Goal: Navigation & Orientation: Find specific page/section

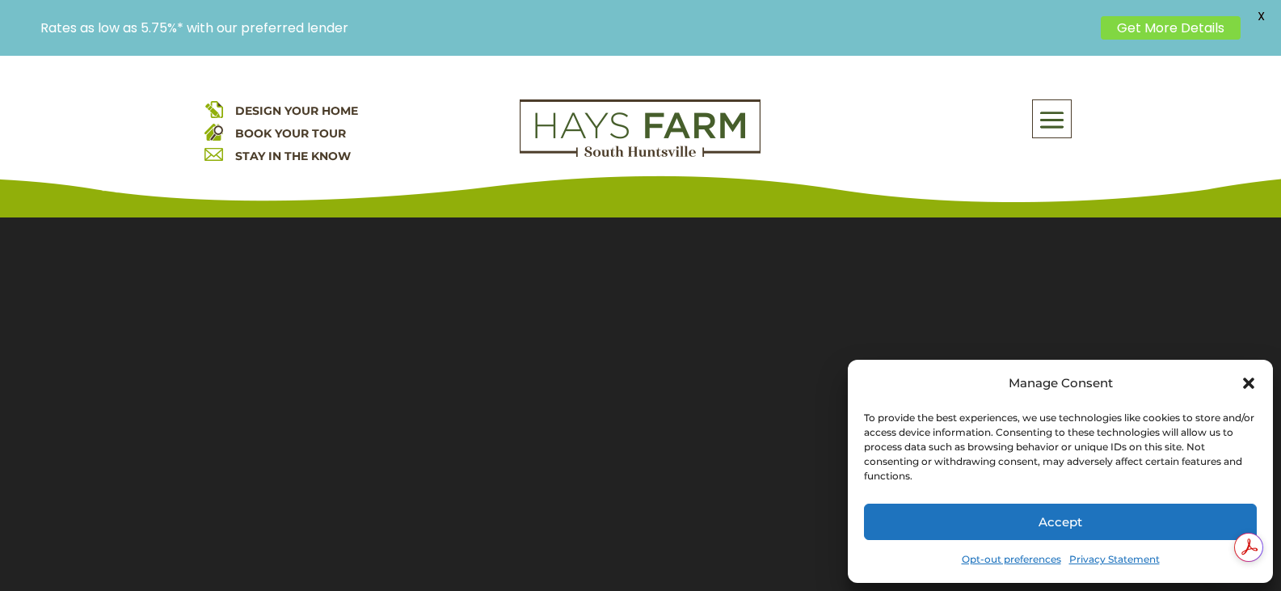
click at [1252, 379] on icon "Close dialog" at bounding box center [1248, 382] width 11 height 11
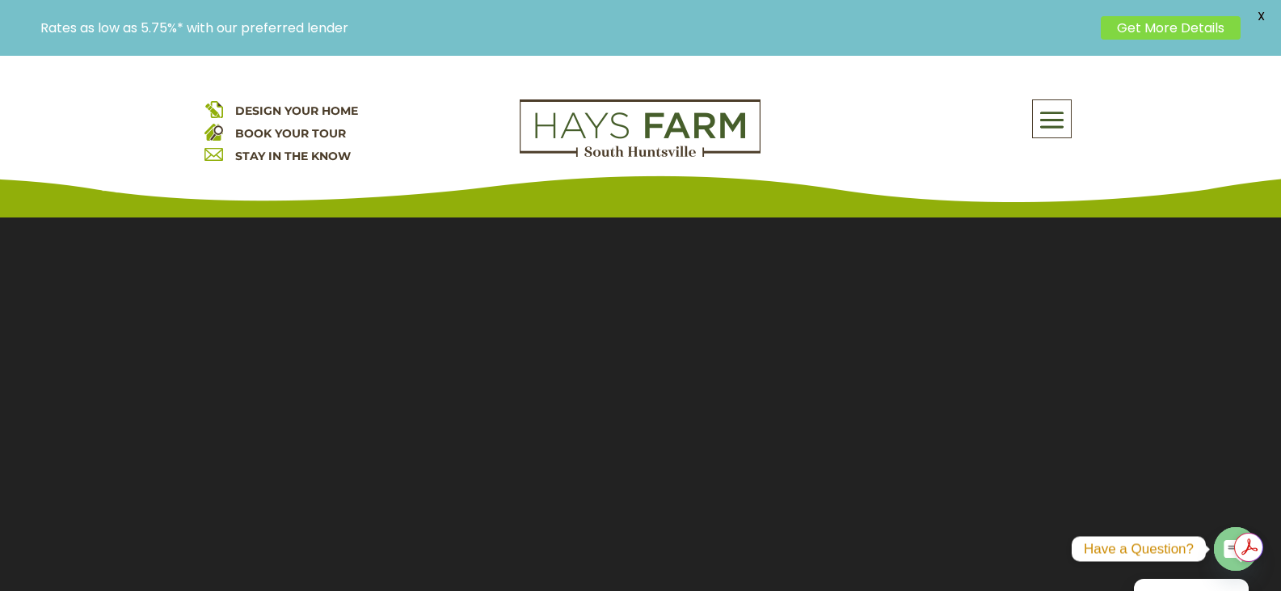
click at [1042, 122] on span at bounding box center [1052, 120] width 38 height 37
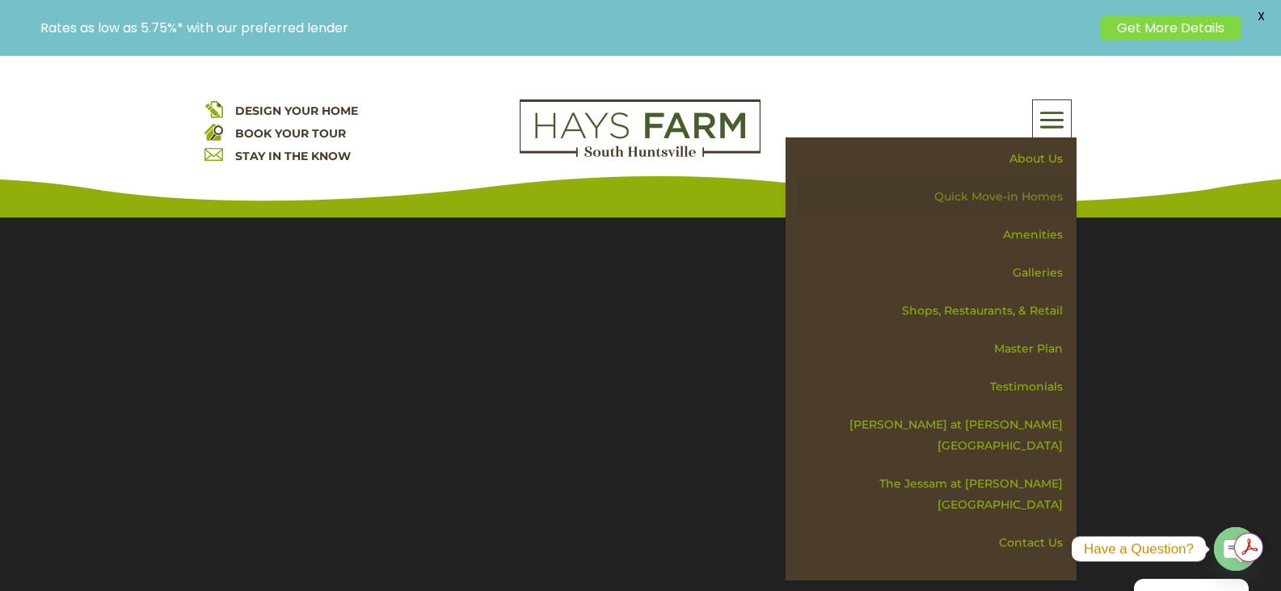
click at [1029, 197] on link "Quick Move-in Homes" at bounding box center [937, 197] width 280 height 38
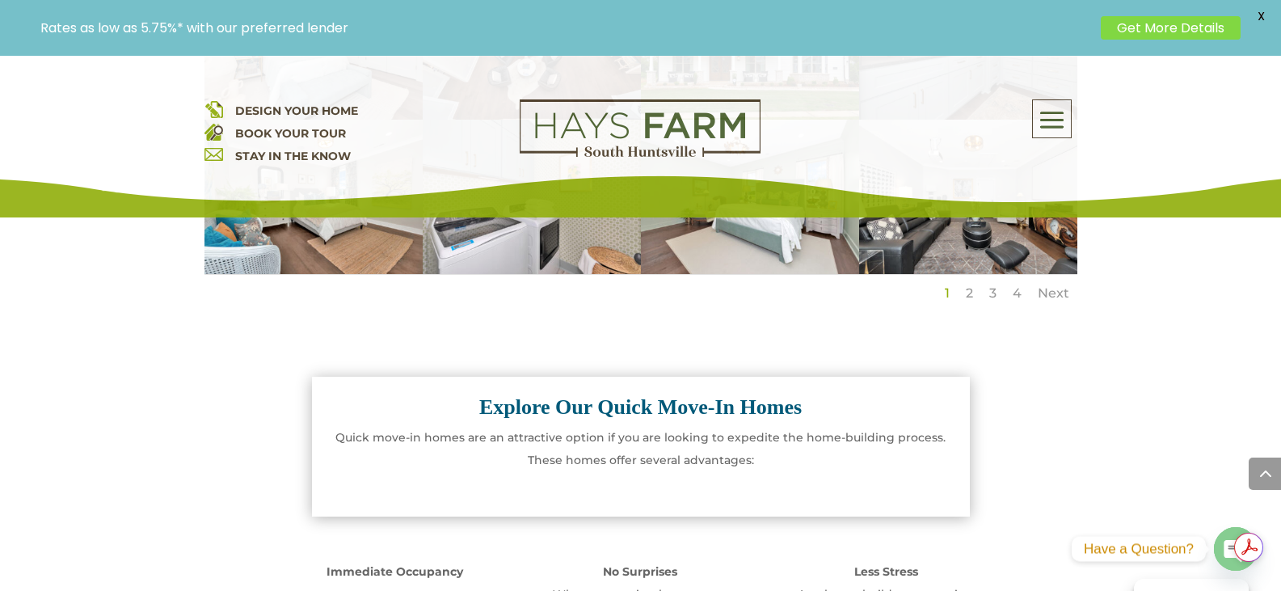
scroll to position [1455, 0]
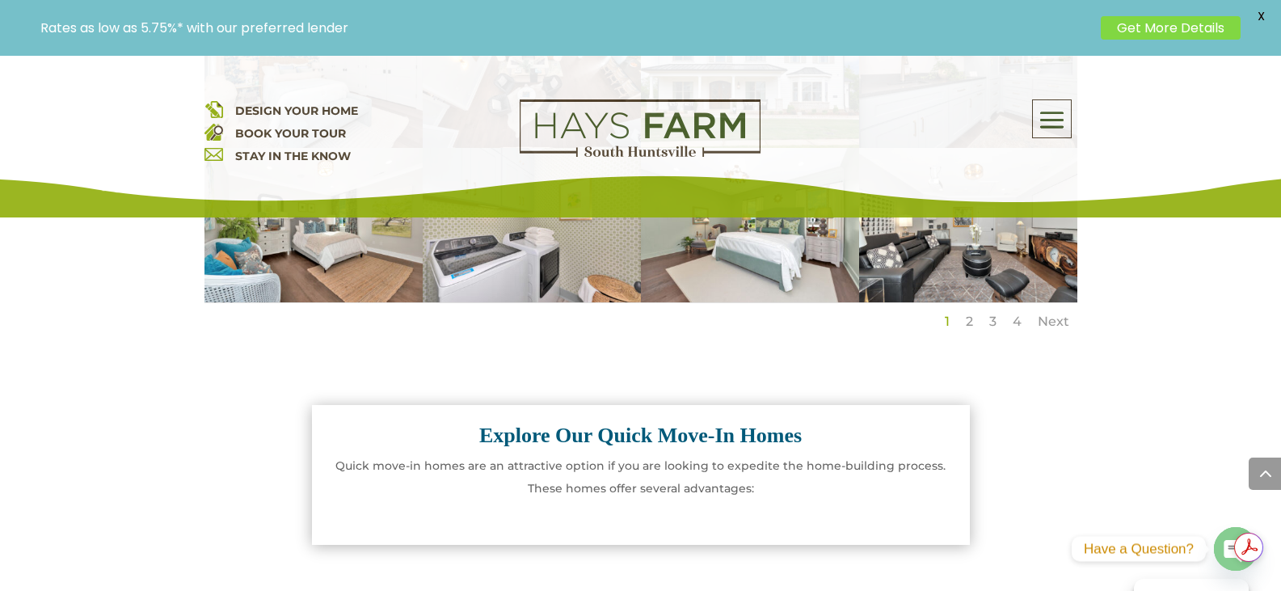
click at [1166, 29] on link "Get More Details" at bounding box center [1171, 27] width 140 height 23
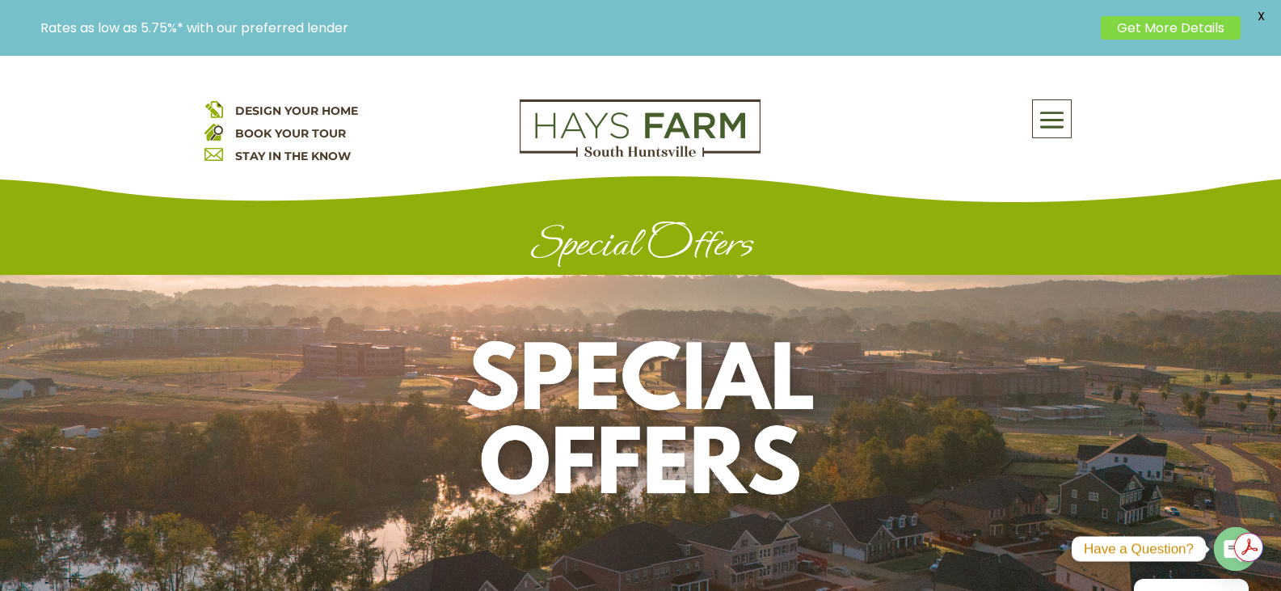
click at [1049, 122] on span at bounding box center [1052, 120] width 38 height 37
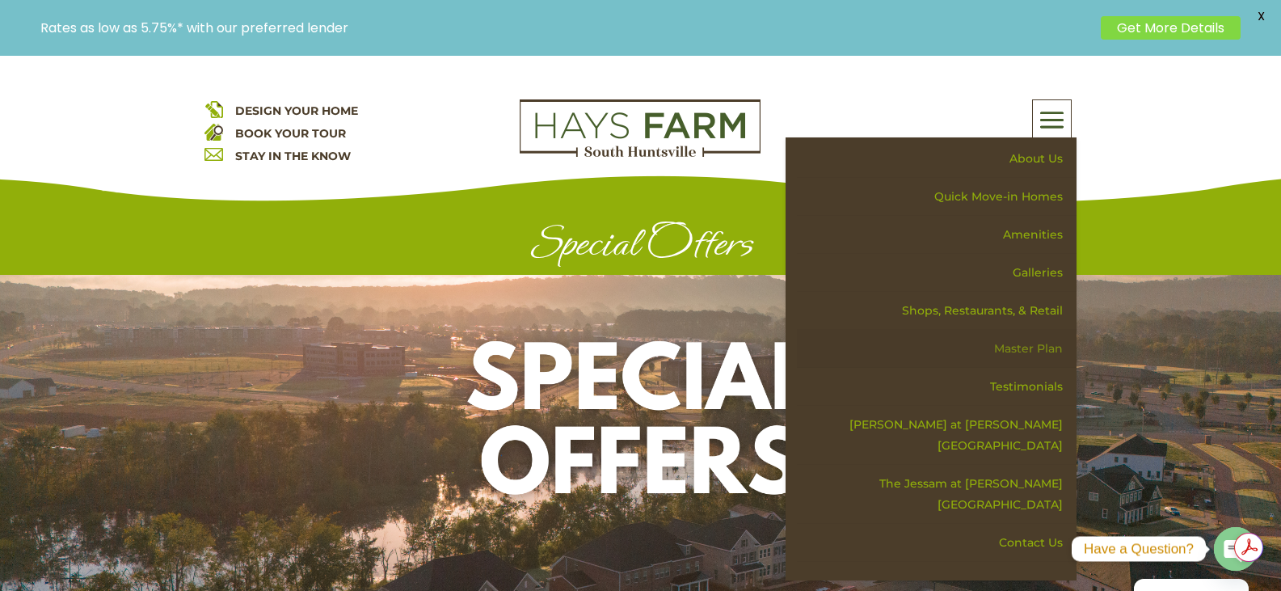
click at [1024, 351] on link "Master Plan" at bounding box center [937, 349] width 280 height 38
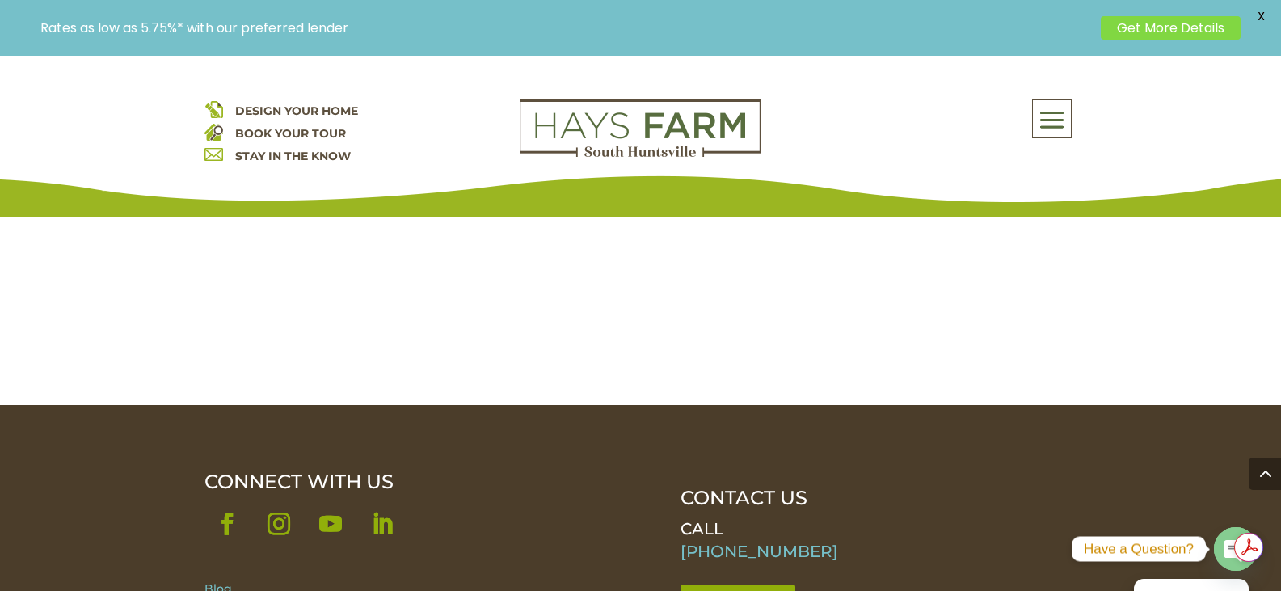
scroll to position [2182, 0]
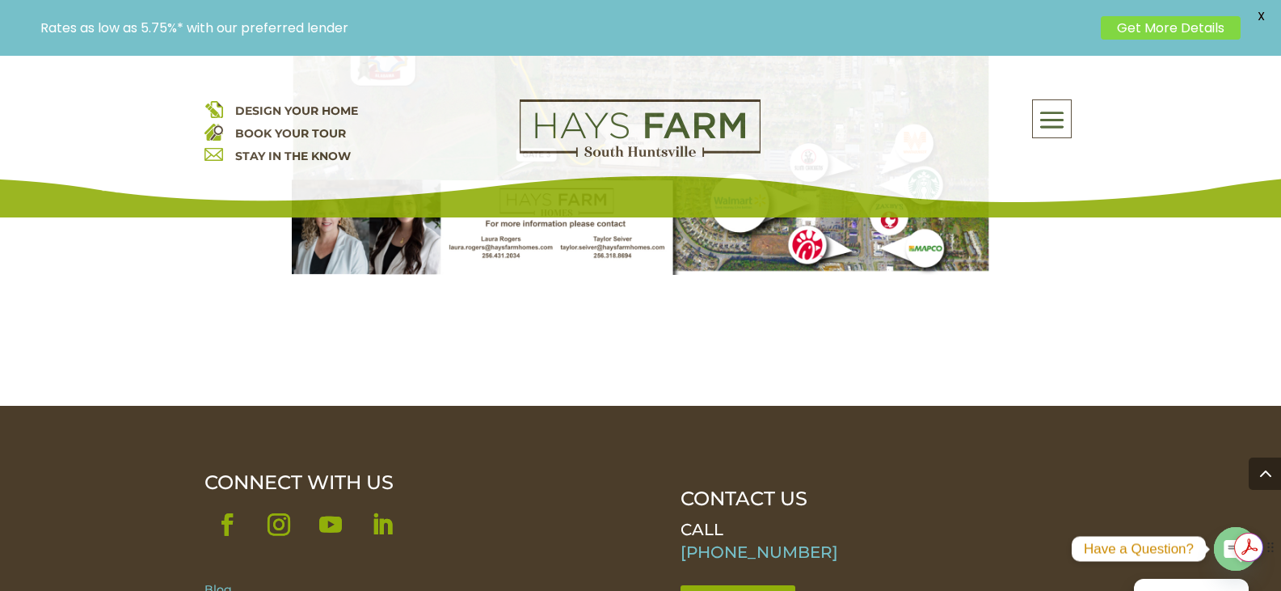
click at [1223, 546] on div "Get summaries and key insights using AI Assistant powered by Adobe Acrobat" at bounding box center [1157, 547] width 137 height 44
click at [1223, 546] on circle "button" at bounding box center [1236, 550] width 44 height 44
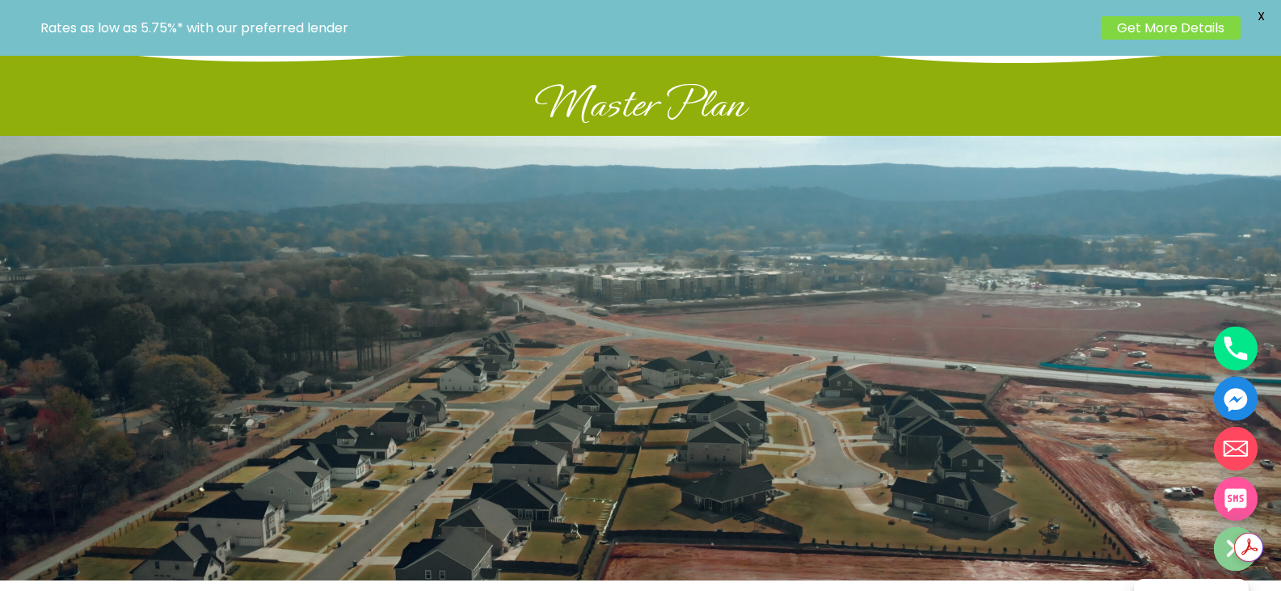
scroll to position [0, 0]
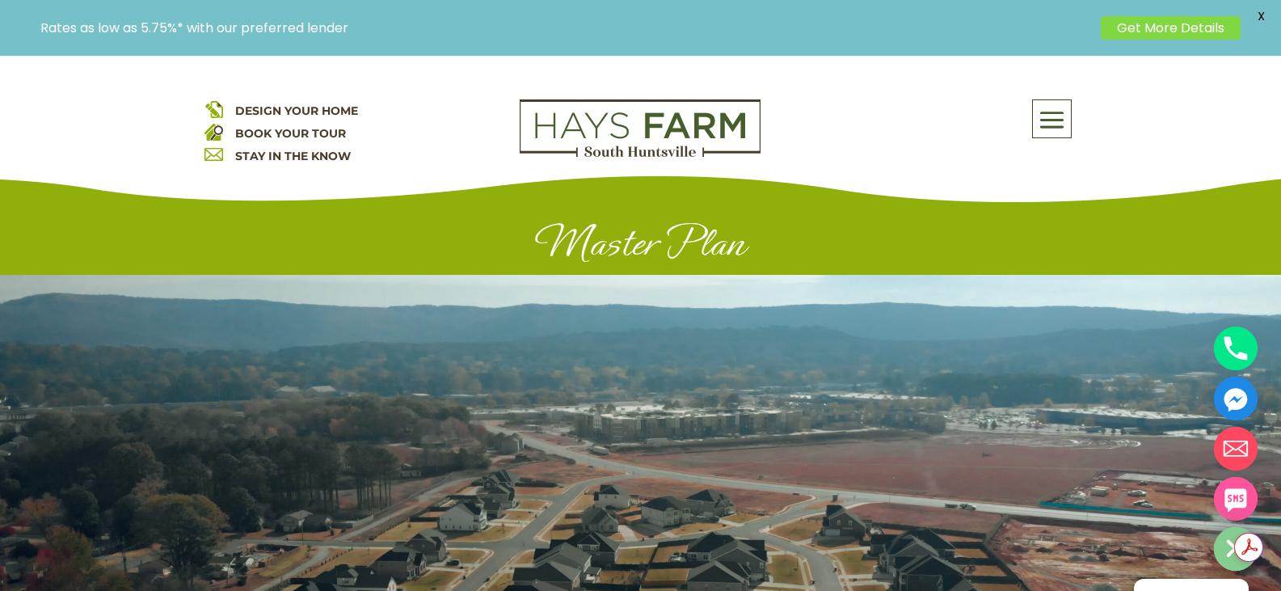
click at [637, 127] on img at bounding box center [640, 128] width 241 height 58
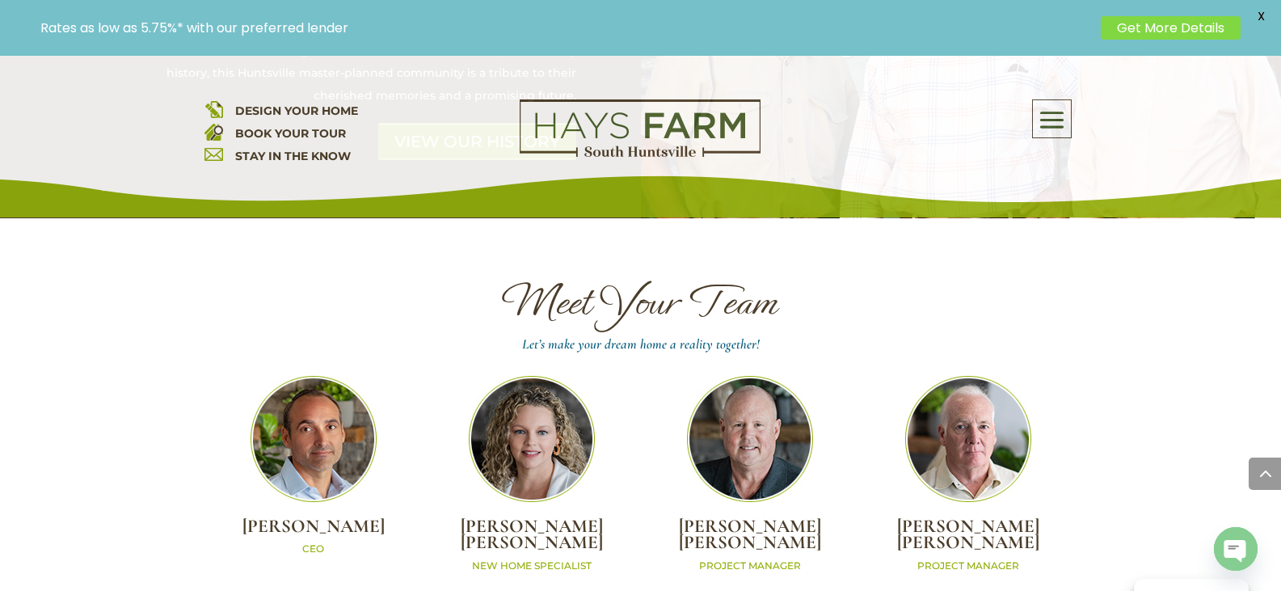
scroll to position [4446, 0]
